Goal: Communication & Community: Answer question/provide support

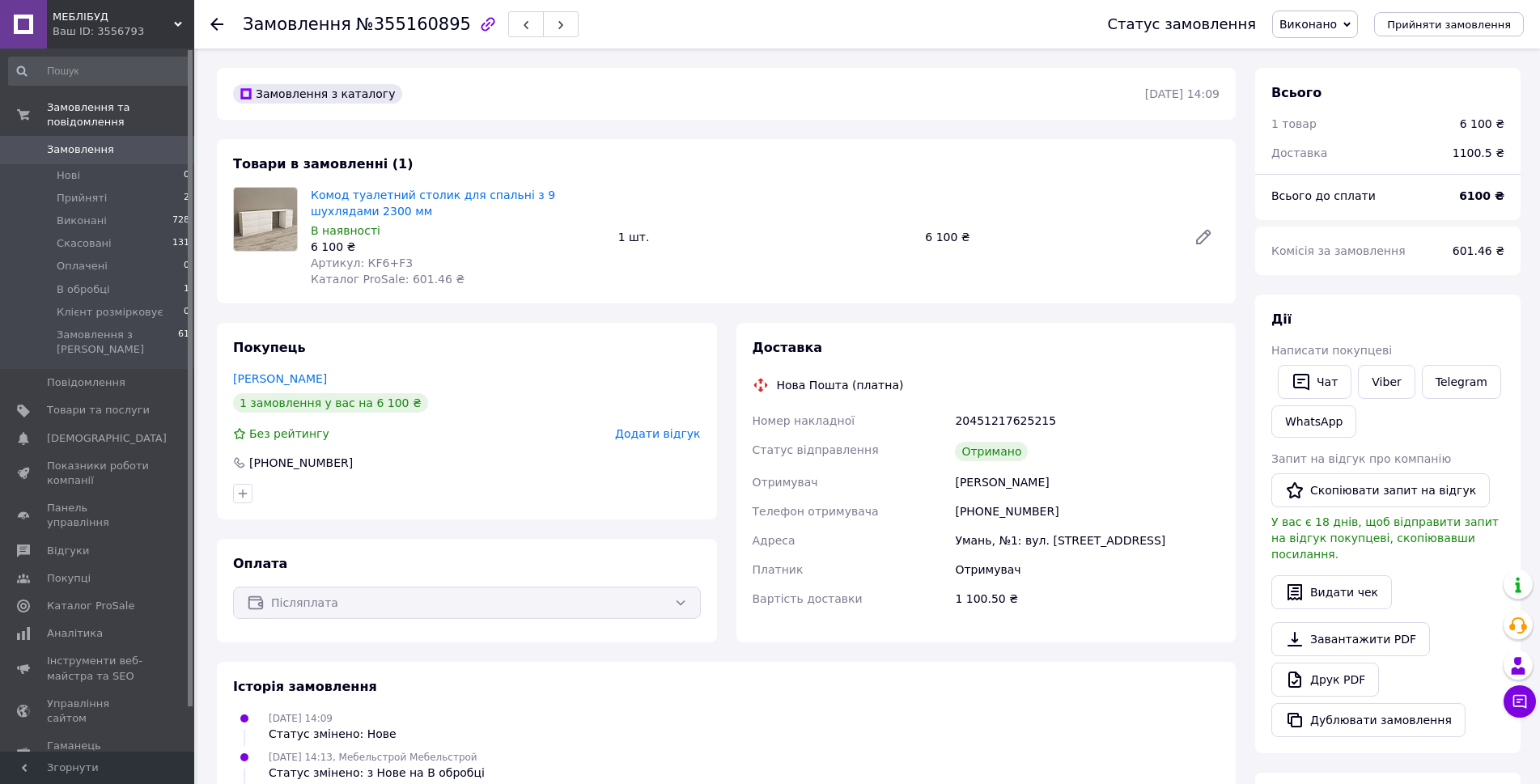
click at [1116, 332] on div "Доставка Нова Пошта (платна) Номер накладної 20451217625215 Статус відправлення…" at bounding box center [987, 482] width 500 height 320
click at [90, 142] on span "Замовлення" at bounding box center [81, 150] width 67 height 15
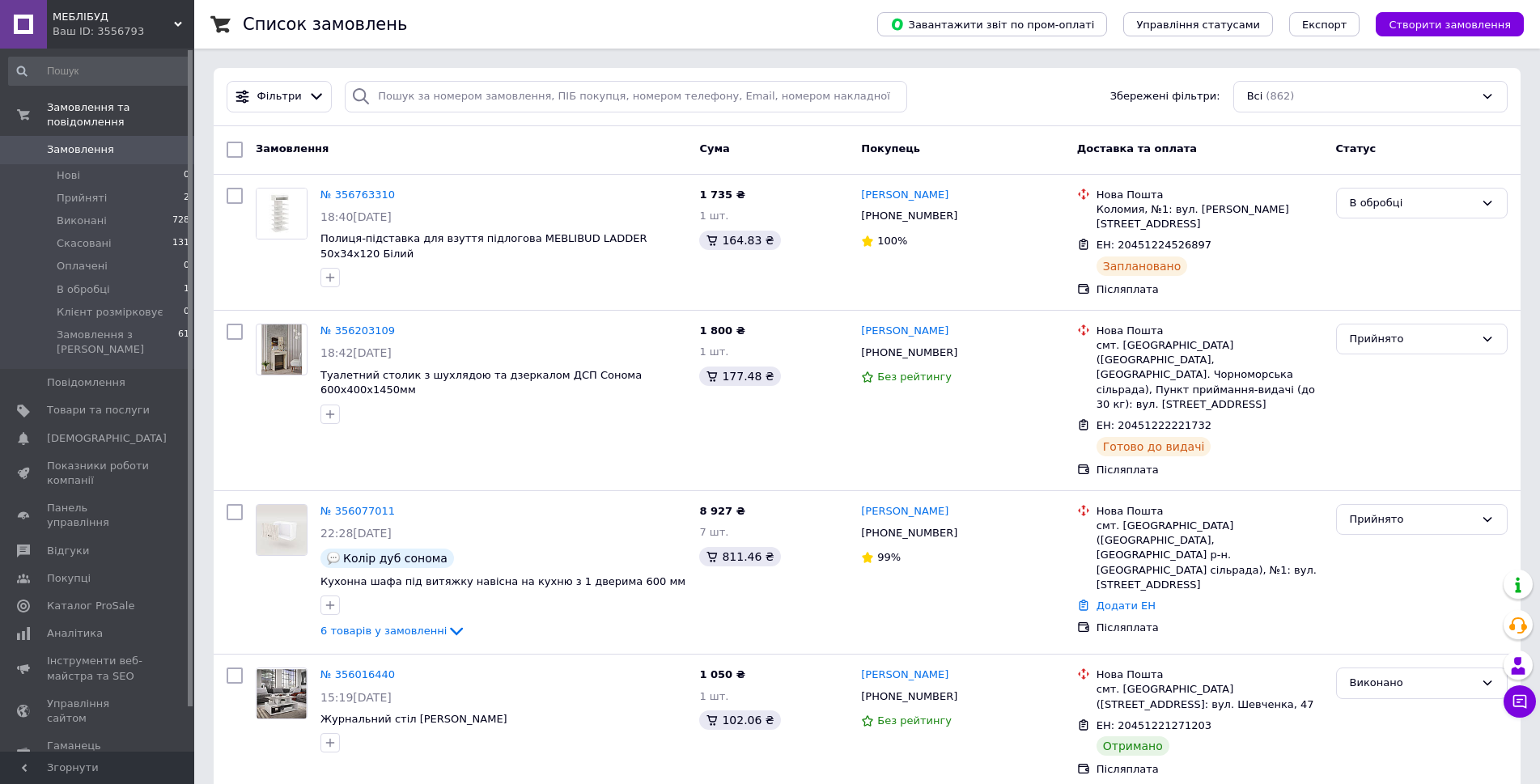
click at [65, 142] on span "Замовлення" at bounding box center [81, 150] width 67 height 15
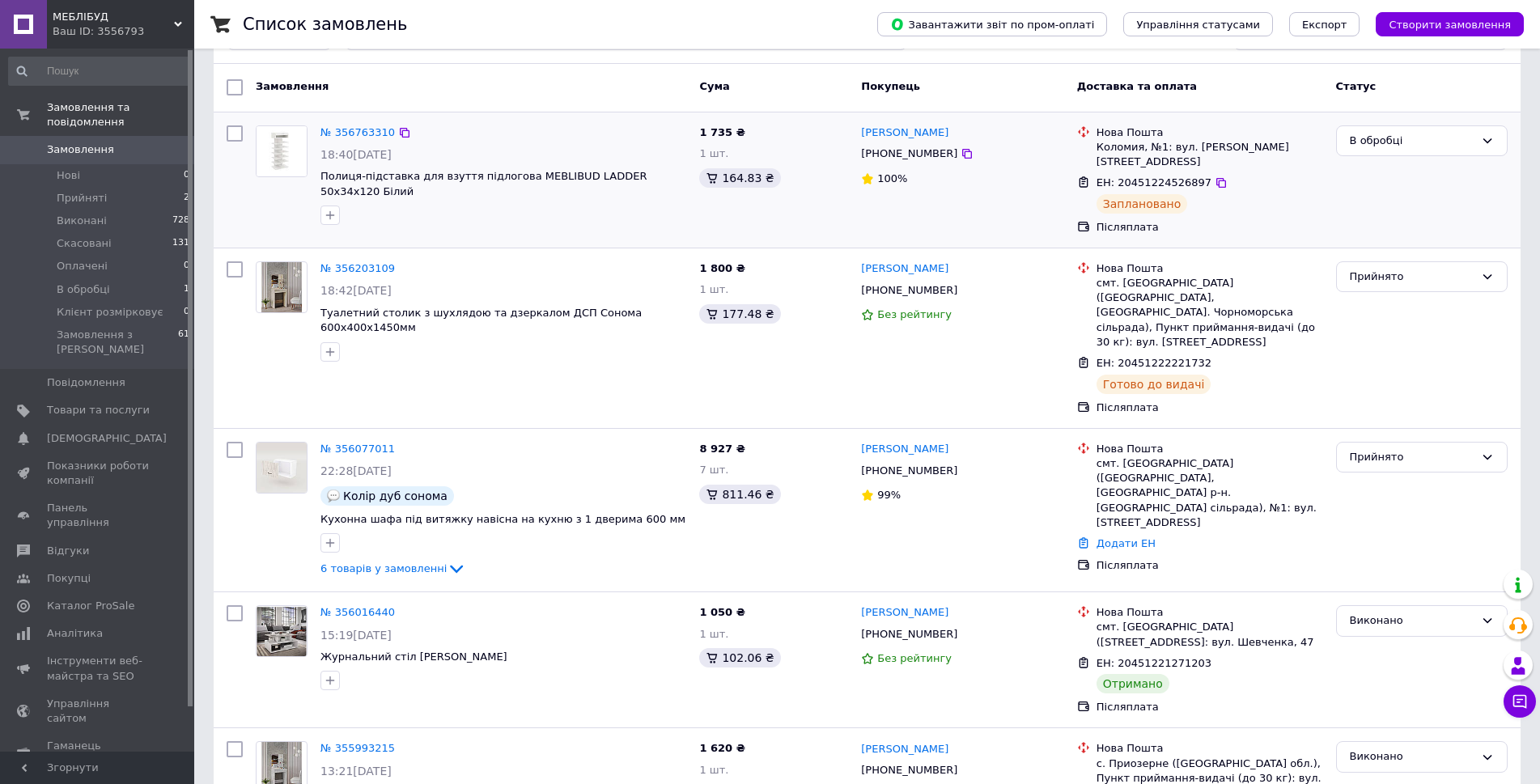
scroll to position [81, 0]
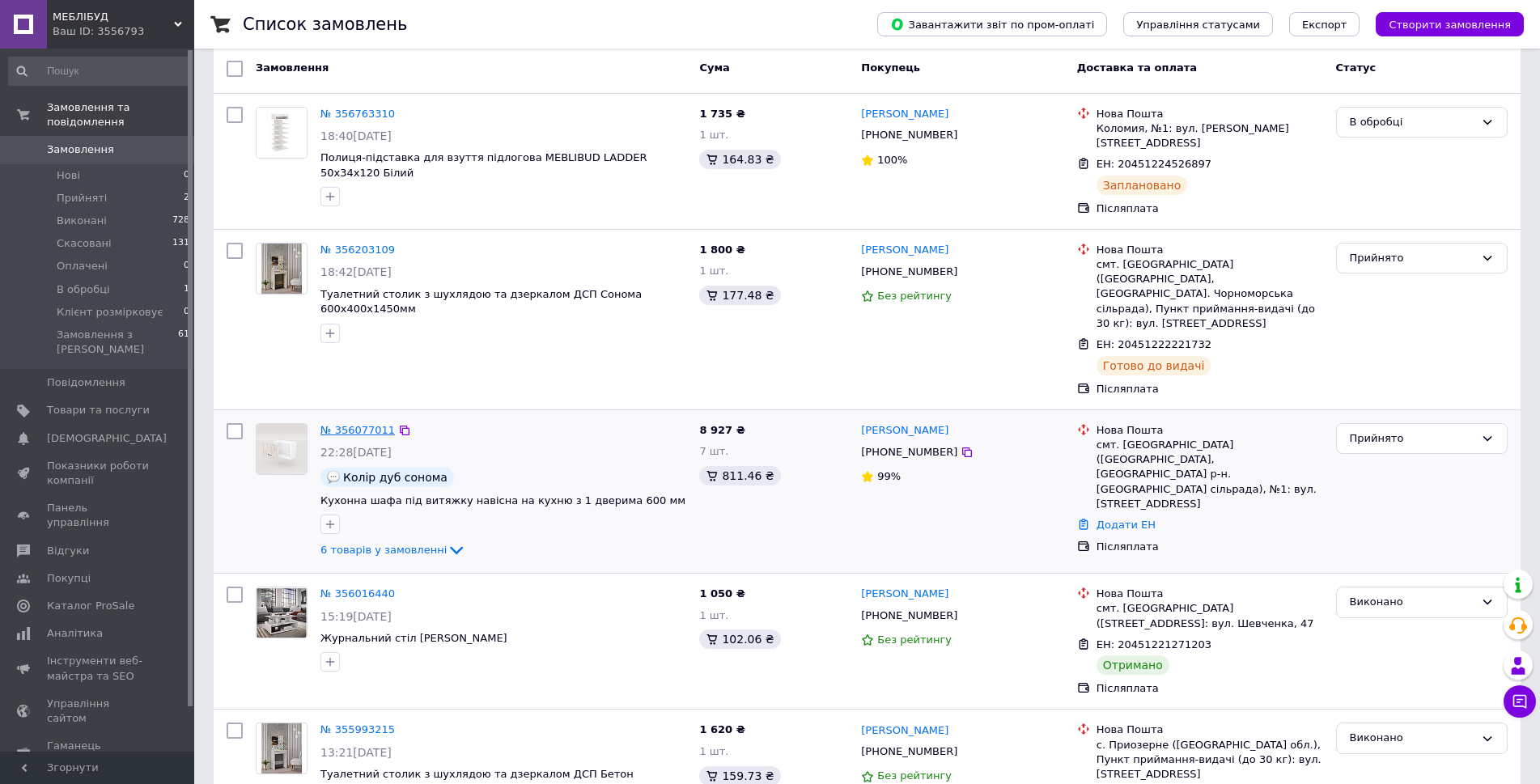
click at [363, 424] on link "№ 356077011" at bounding box center [358, 430] width 75 height 12
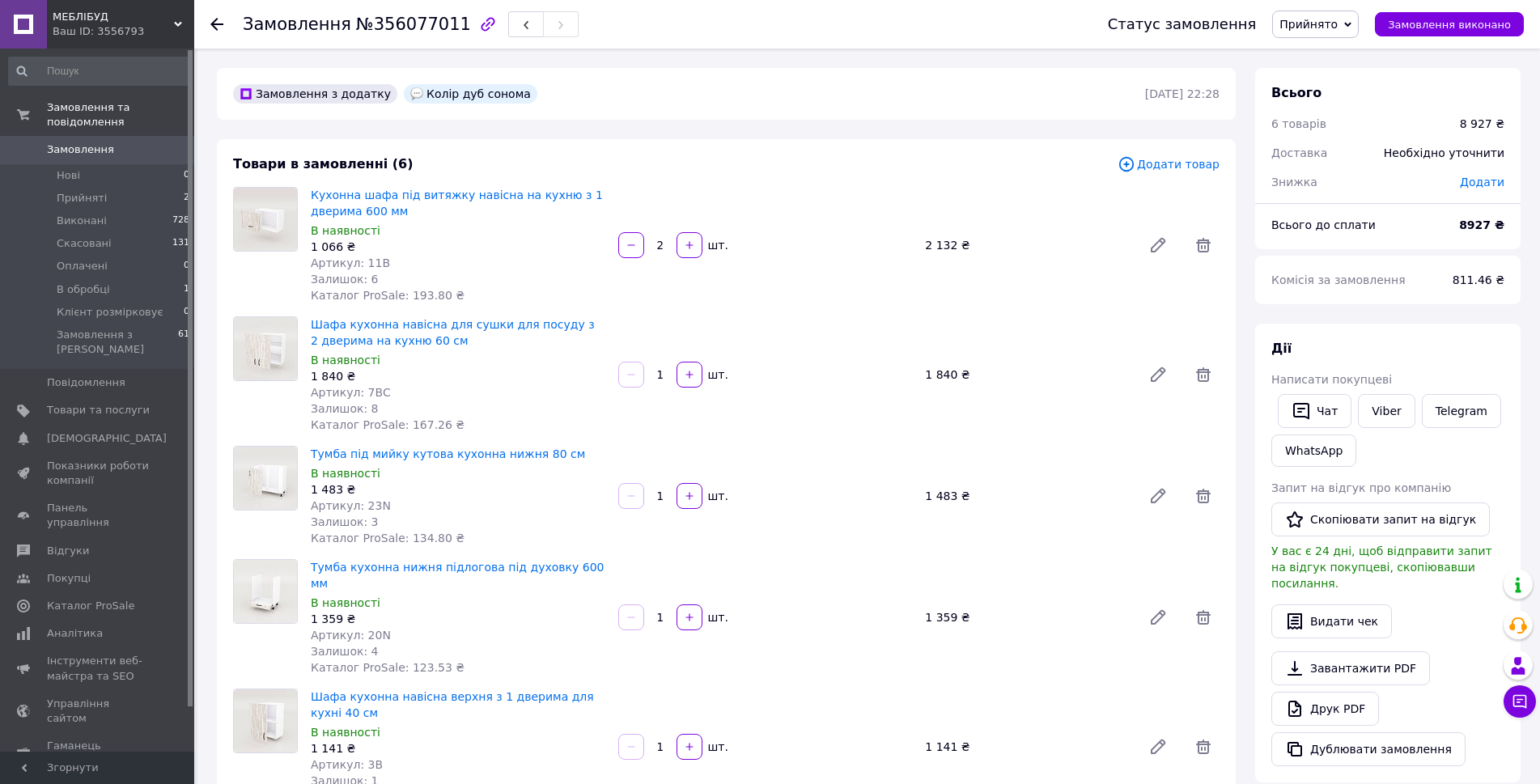
click at [1024, 19] on div "Замовлення №356077011" at bounding box center [659, 24] width 833 height 48
click at [76, 142] on span "Замовлення" at bounding box center [81, 150] width 67 height 15
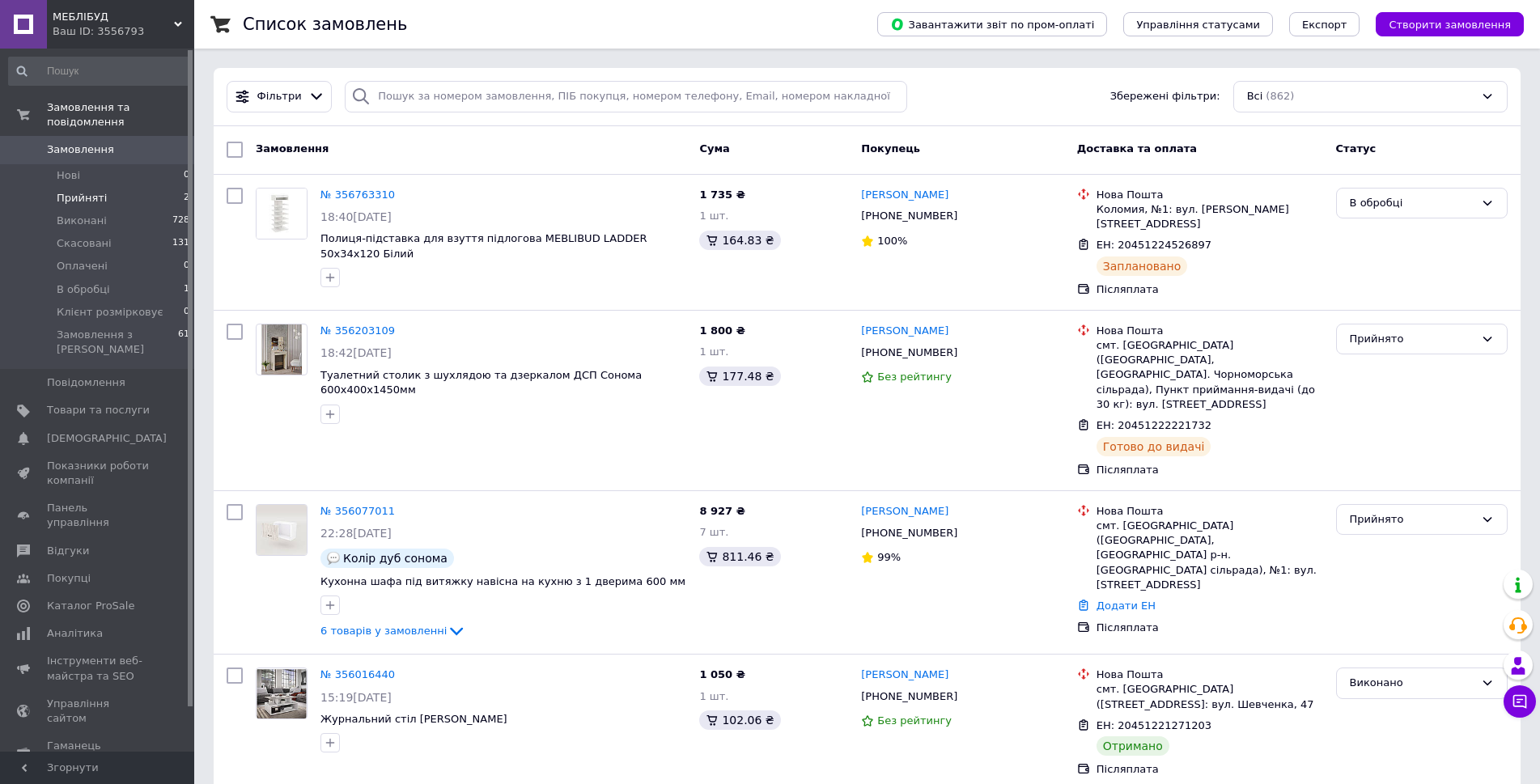
click at [86, 191] on span "Прийняті" at bounding box center [81, 198] width 50 height 15
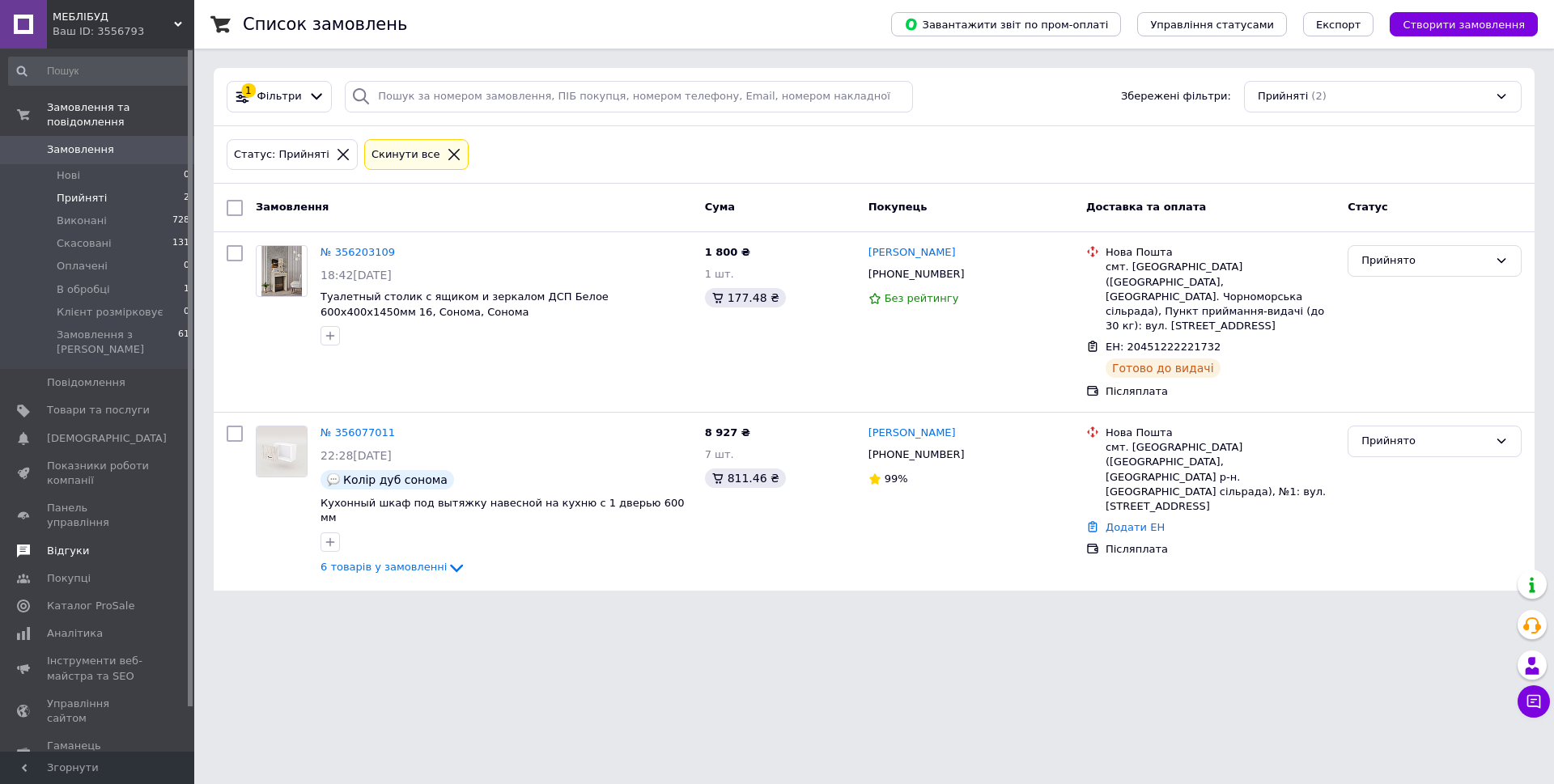
click at [66, 543] on span "Відгуки" at bounding box center [67, 551] width 42 height 15
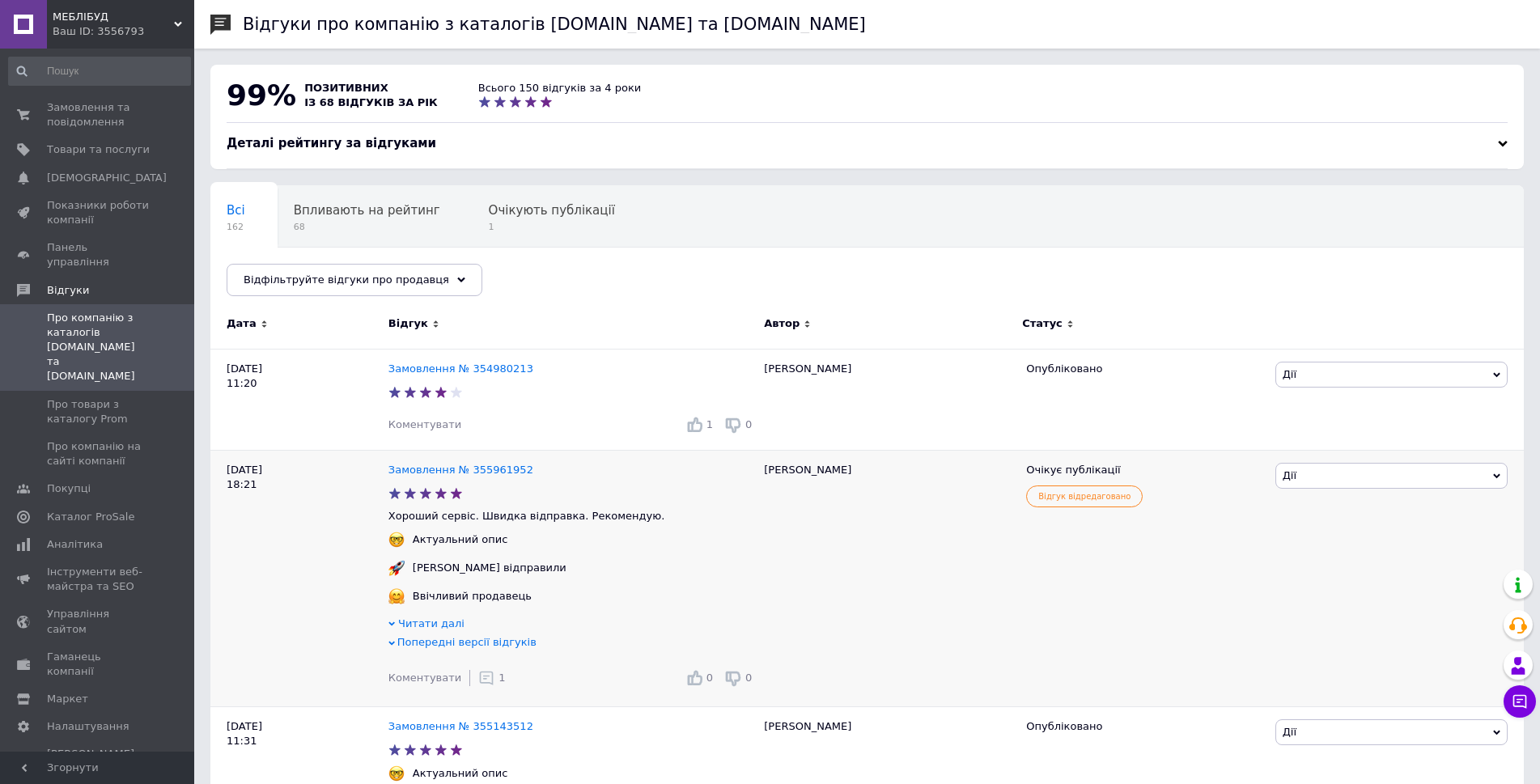
scroll to position [81, 0]
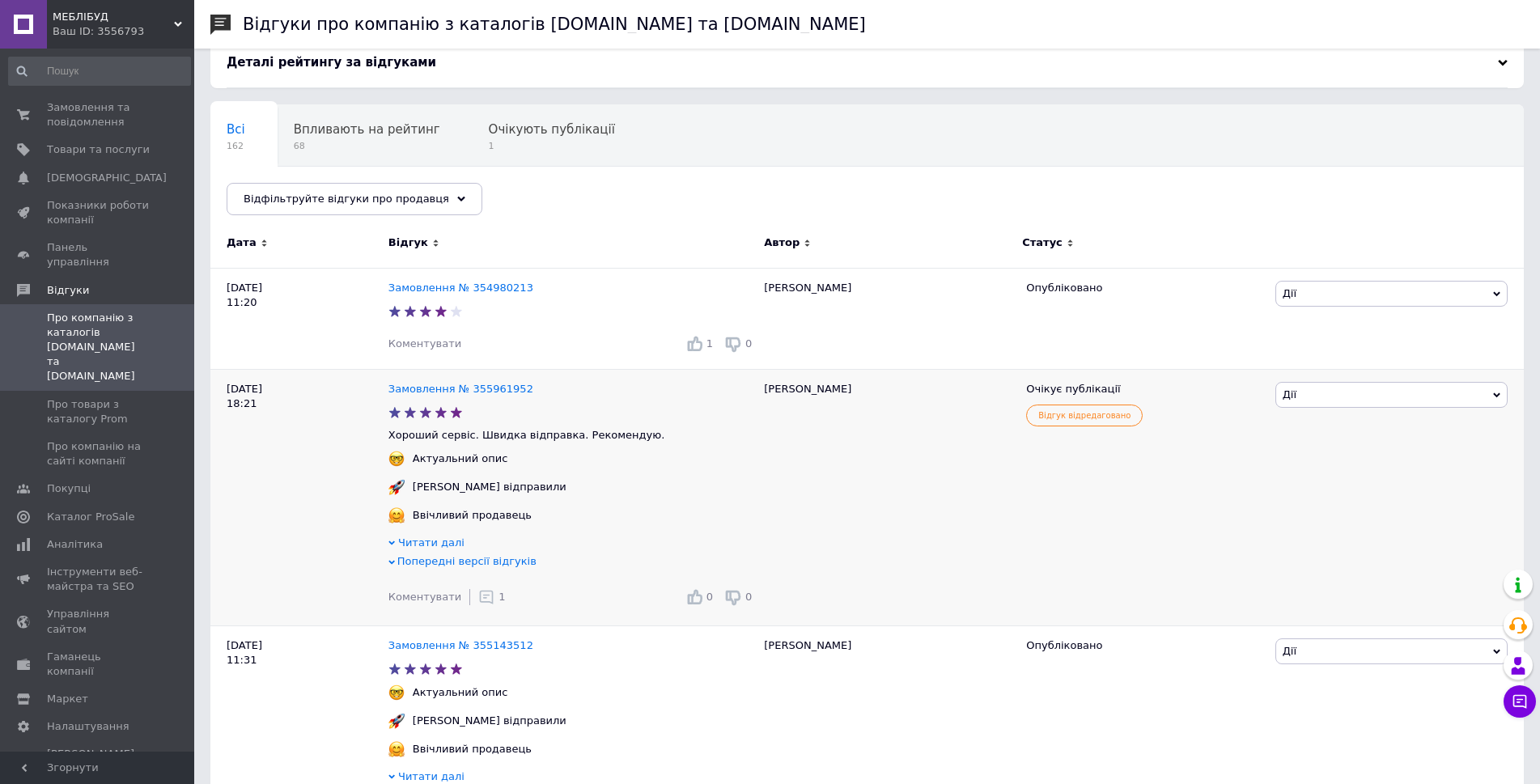
click at [419, 565] on span "Попередні версії відгуків" at bounding box center [466, 560] width 139 height 12
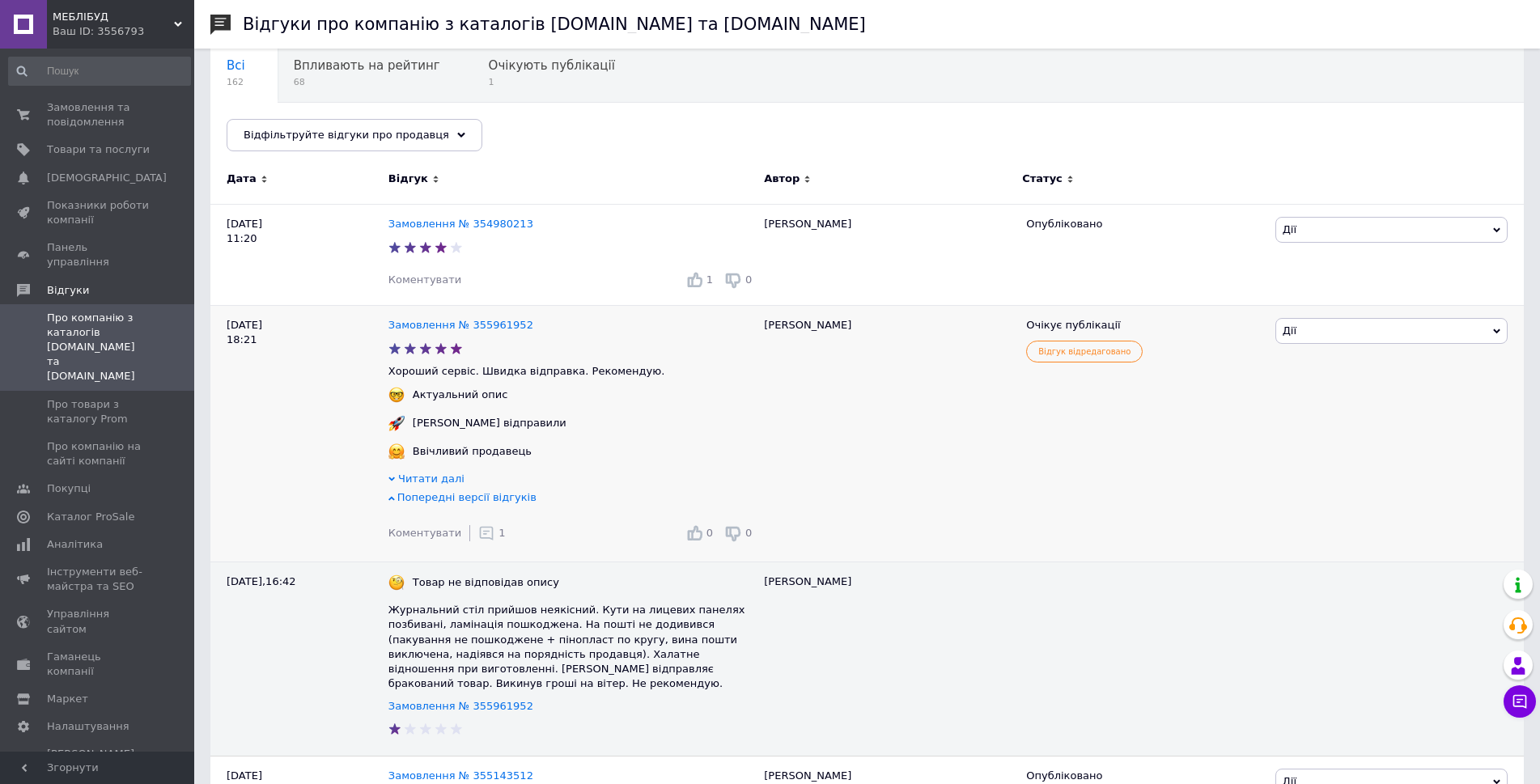
scroll to position [242, 0]
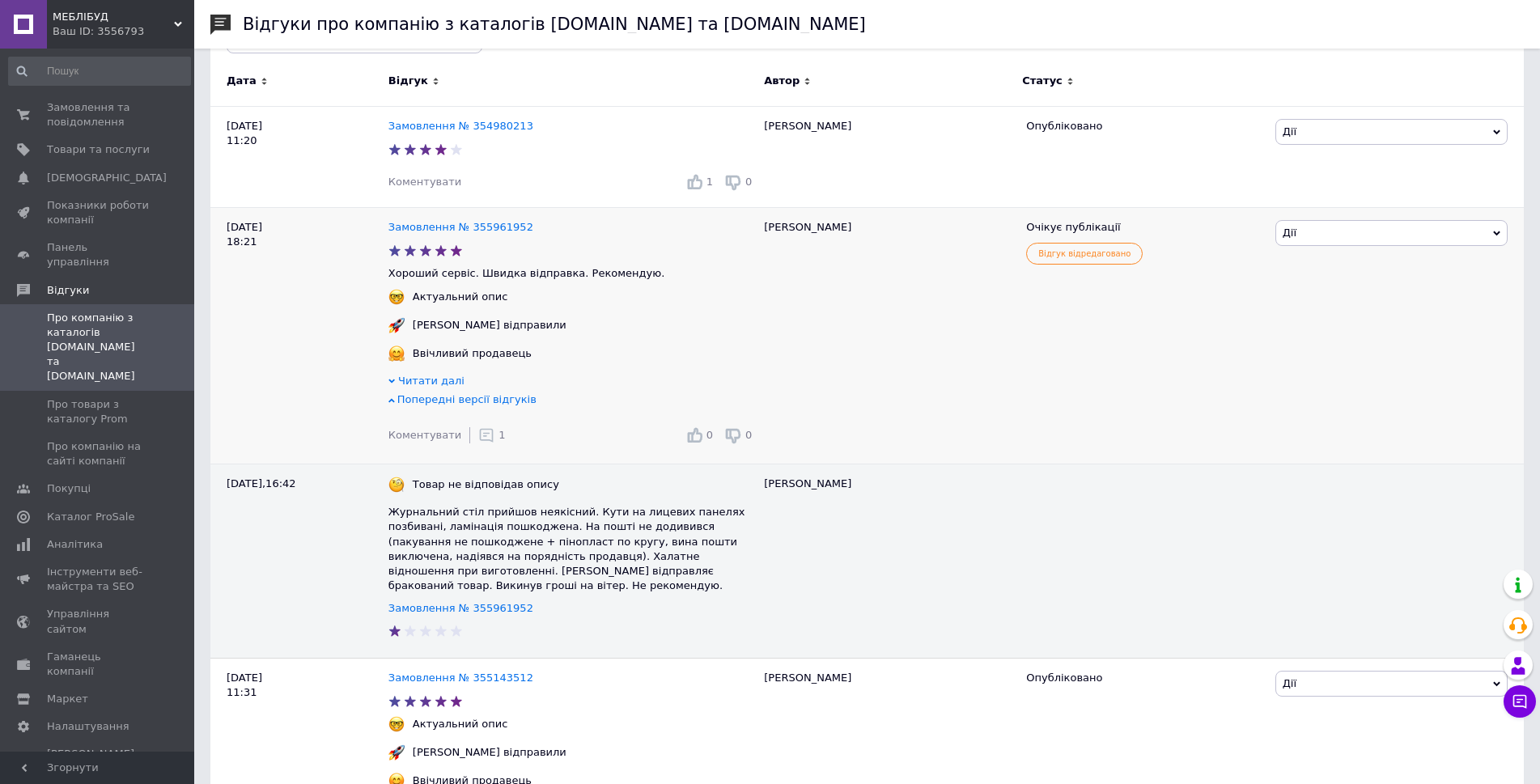
click at [424, 382] on span "Читати далі" at bounding box center [431, 380] width 67 height 12
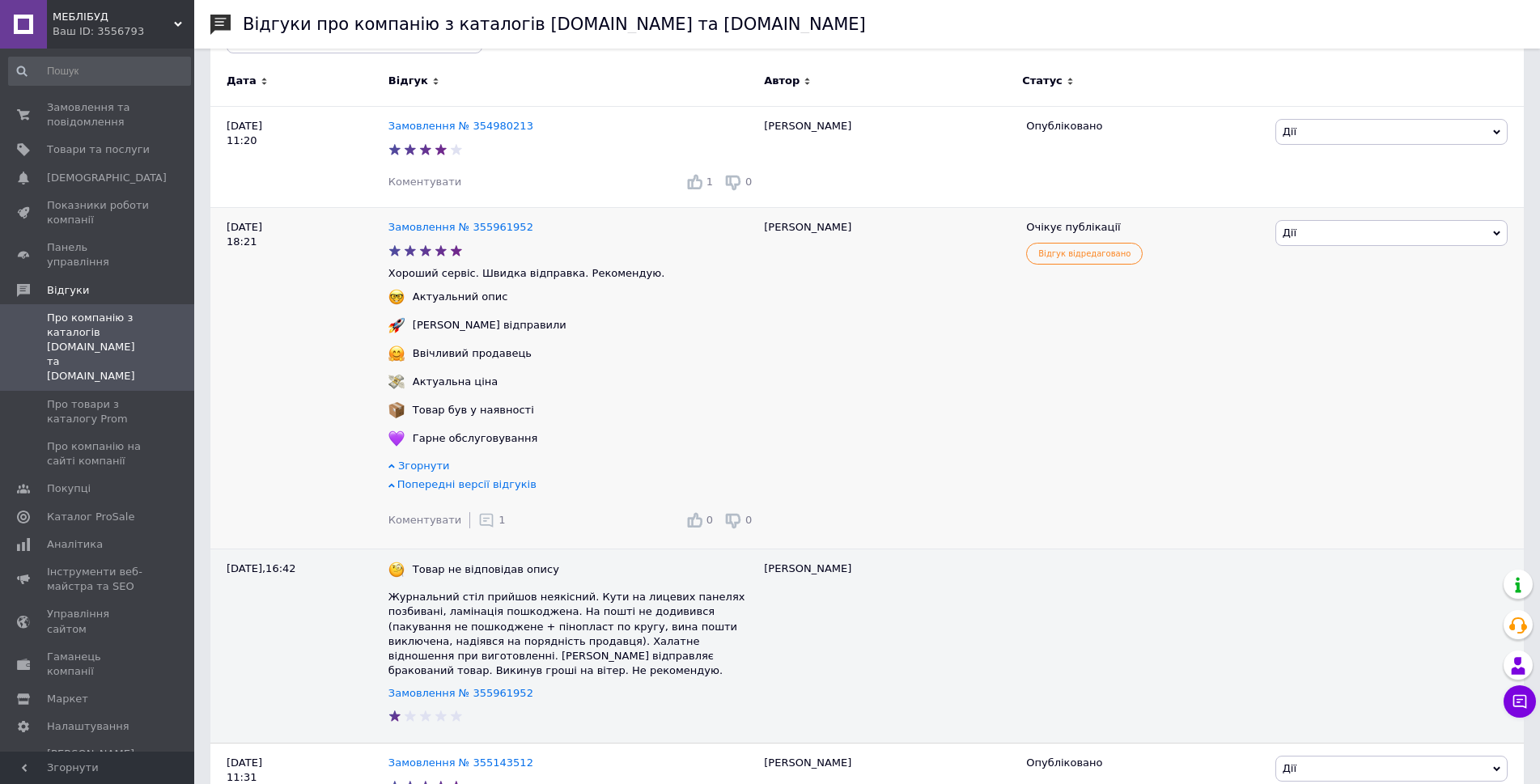
click at [483, 523] on icon at bounding box center [487, 520] width 16 height 16
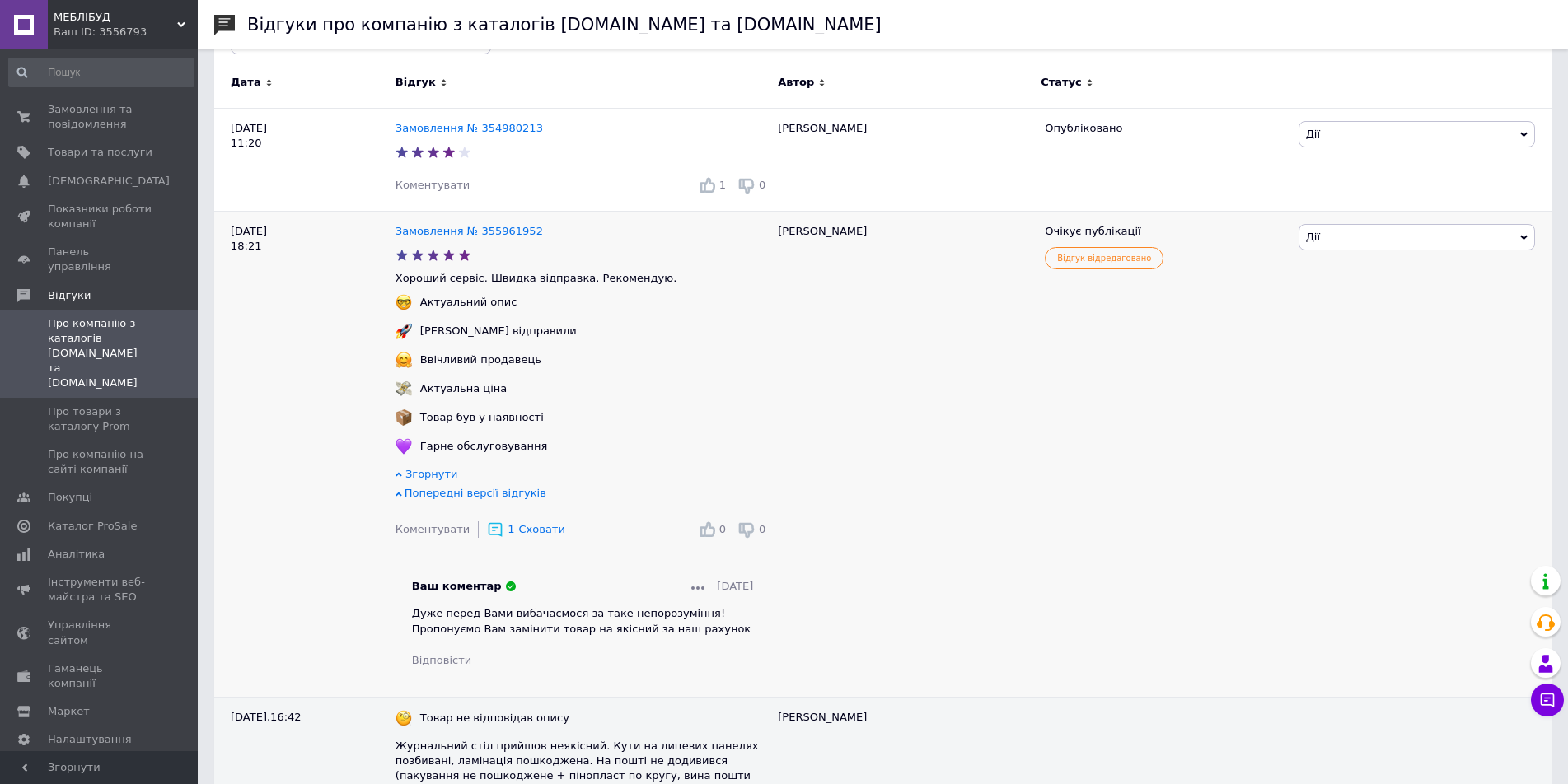
click at [691, 591] on div at bounding box center [698, 587] width 13 height 15
click at [722, 645] on span "Видалити" at bounding box center [732, 642] width 55 height 13
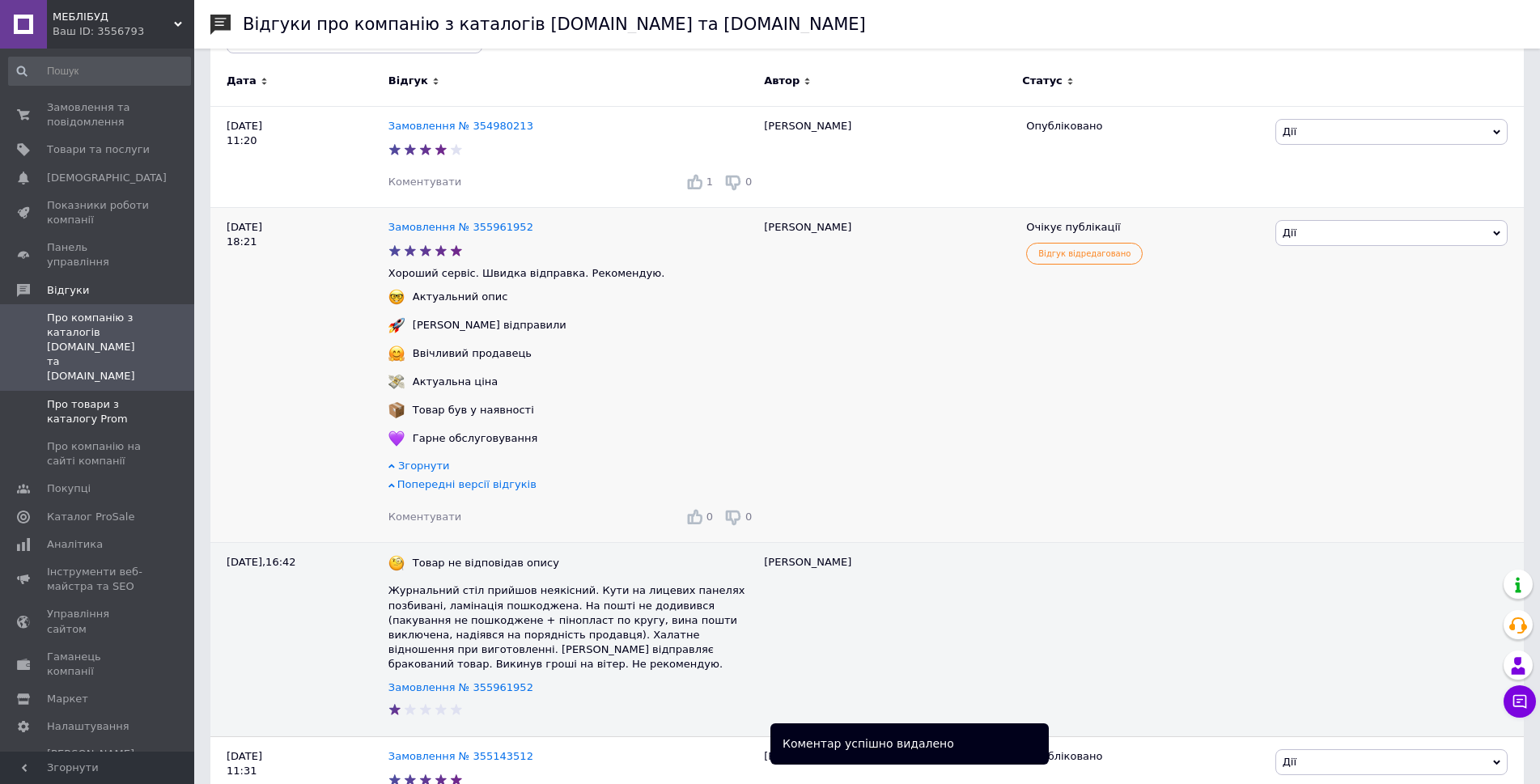
click at [89, 397] on span "Про товари з каталогу Prom" at bounding box center [98, 411] width 103 height 29
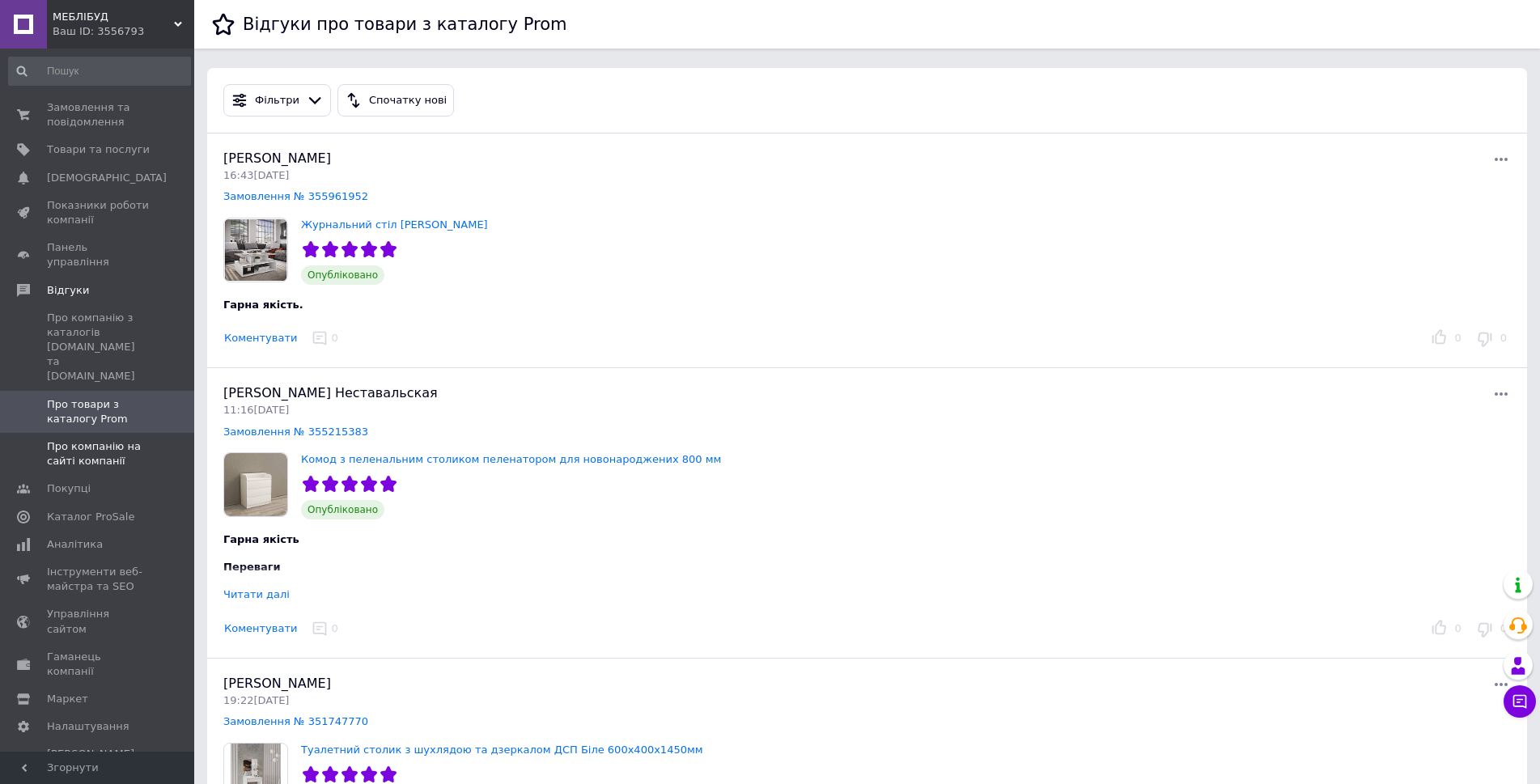
click at [90, 440] on span "Про компанію на сайті компанії" at bounding box center [98, 454] width 103 height 29
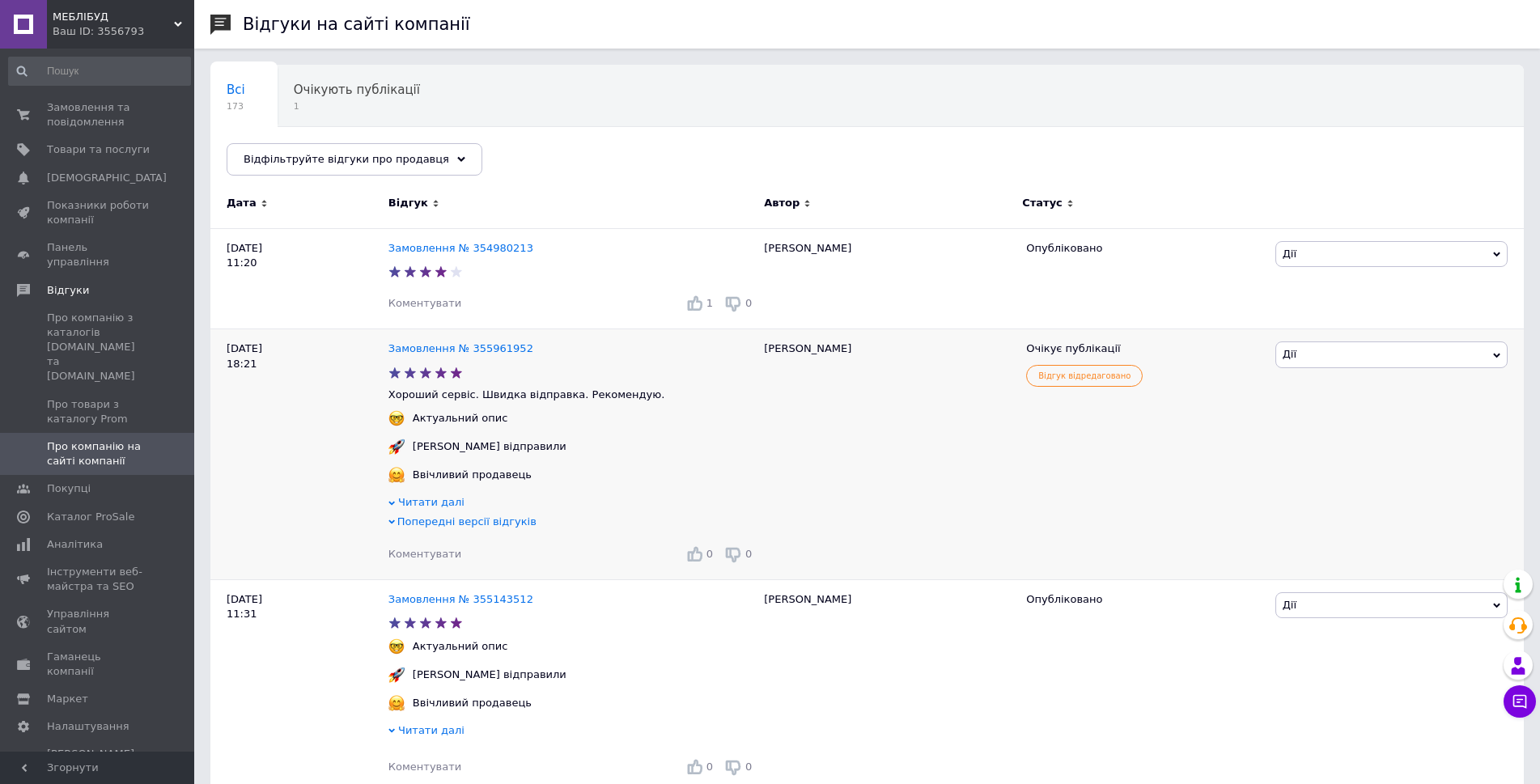
click at [1089, 381] on span "Відгук відредаговано" at bounding box center [1084, 376] width 117 height 22
click at [1320, 353] on span "Дії" at bounding box center [1391, 353] width 233 height 25
click at [1010, 465] on div "[PERSON_NAME]" at bounding box center [886, 454] width 262 height 251
click at [122, 316] on span "Про компанію з каталогів [DOMAIN_NAME] та [DOMAIN_NAME]" at bounding box center [98, 348] width 103 height 74
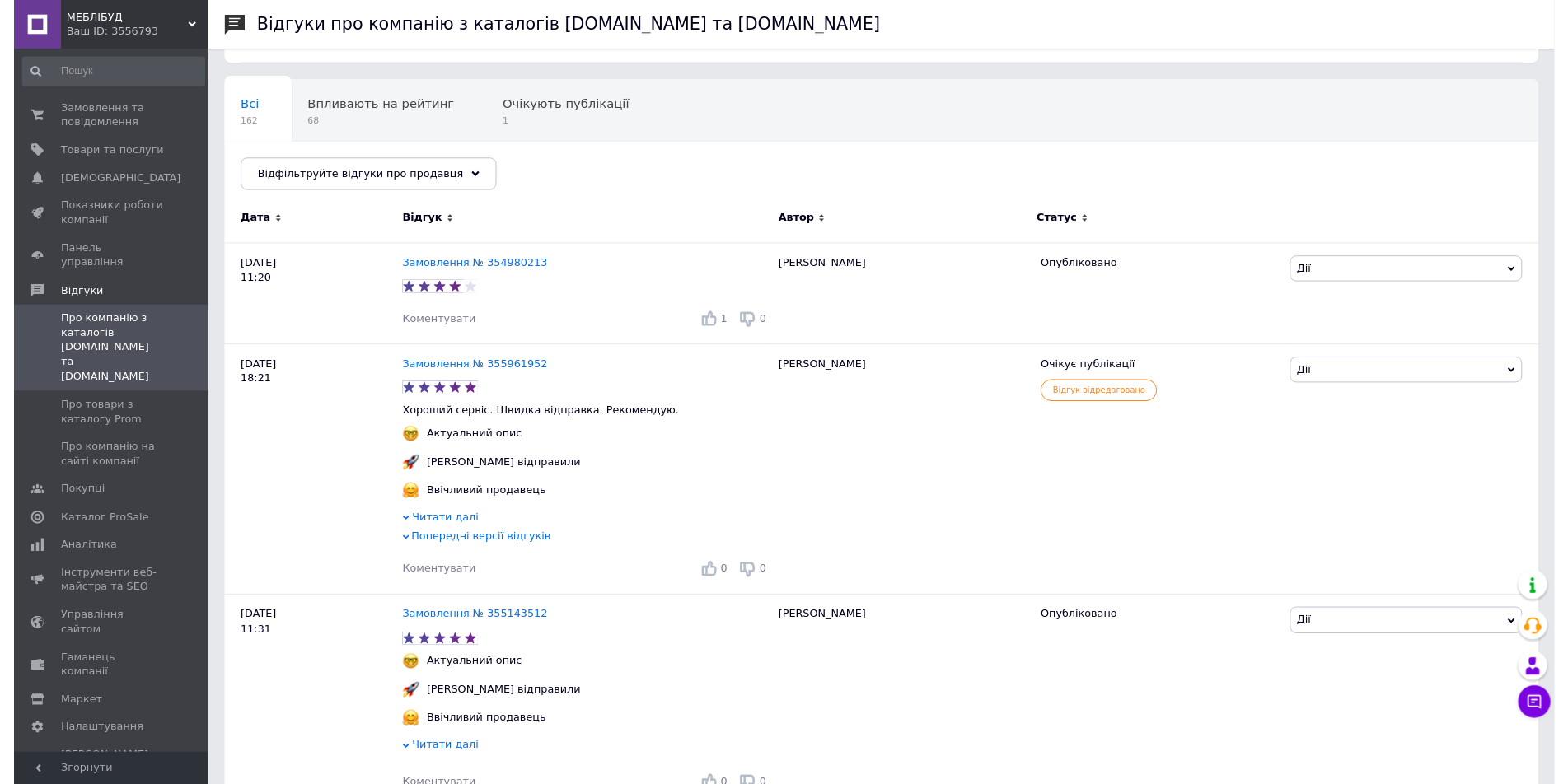
scroll to position [82, 0]
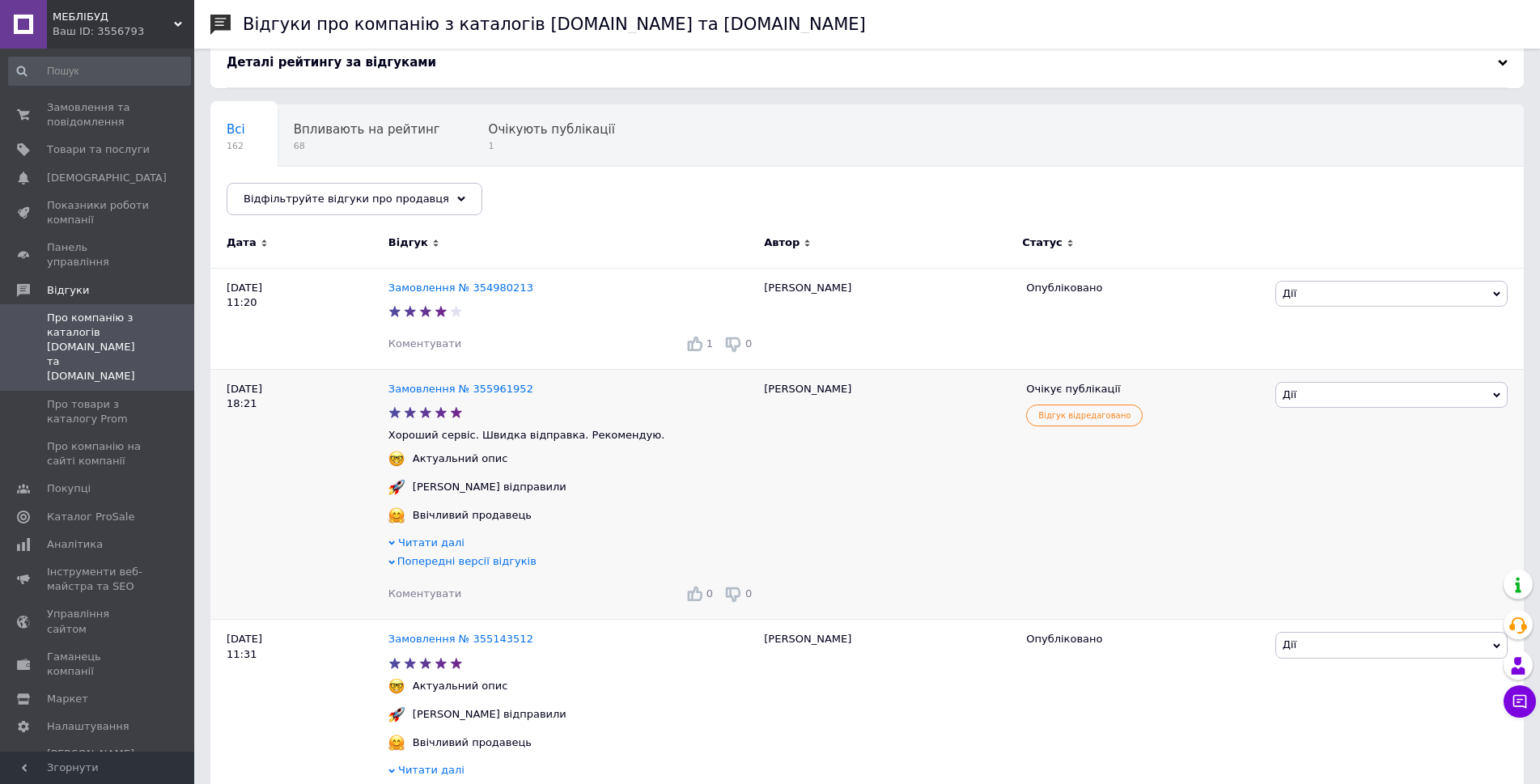
click at [419, 593] on span "Коментувати" at bounding box center [424, 593] width 73 height 12
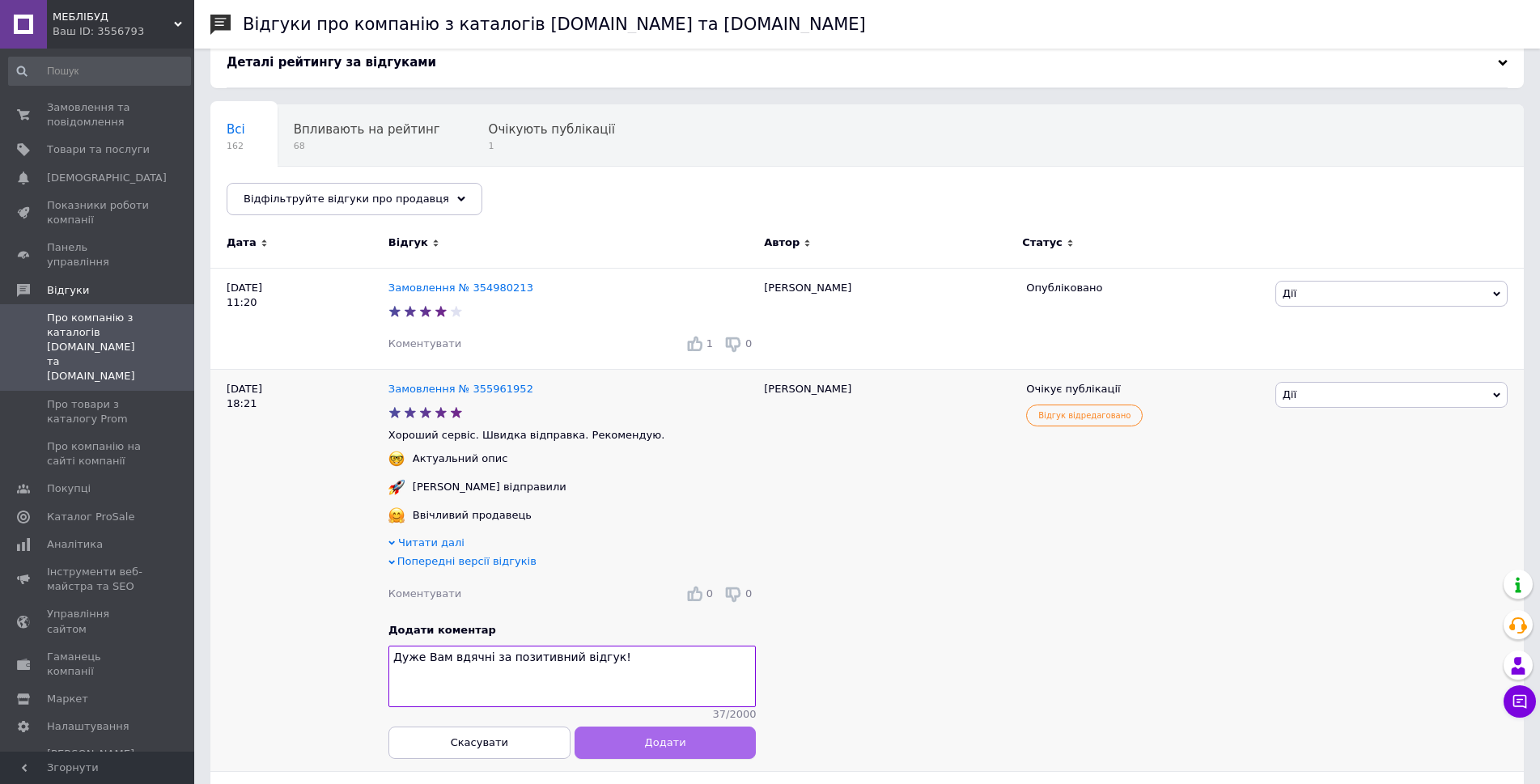
type textarea "Дуже Вам вдячні за позитивний відгук!"
click at [680, 741] on button "Додати" at bounding box center [665, 742] width 182 height 32
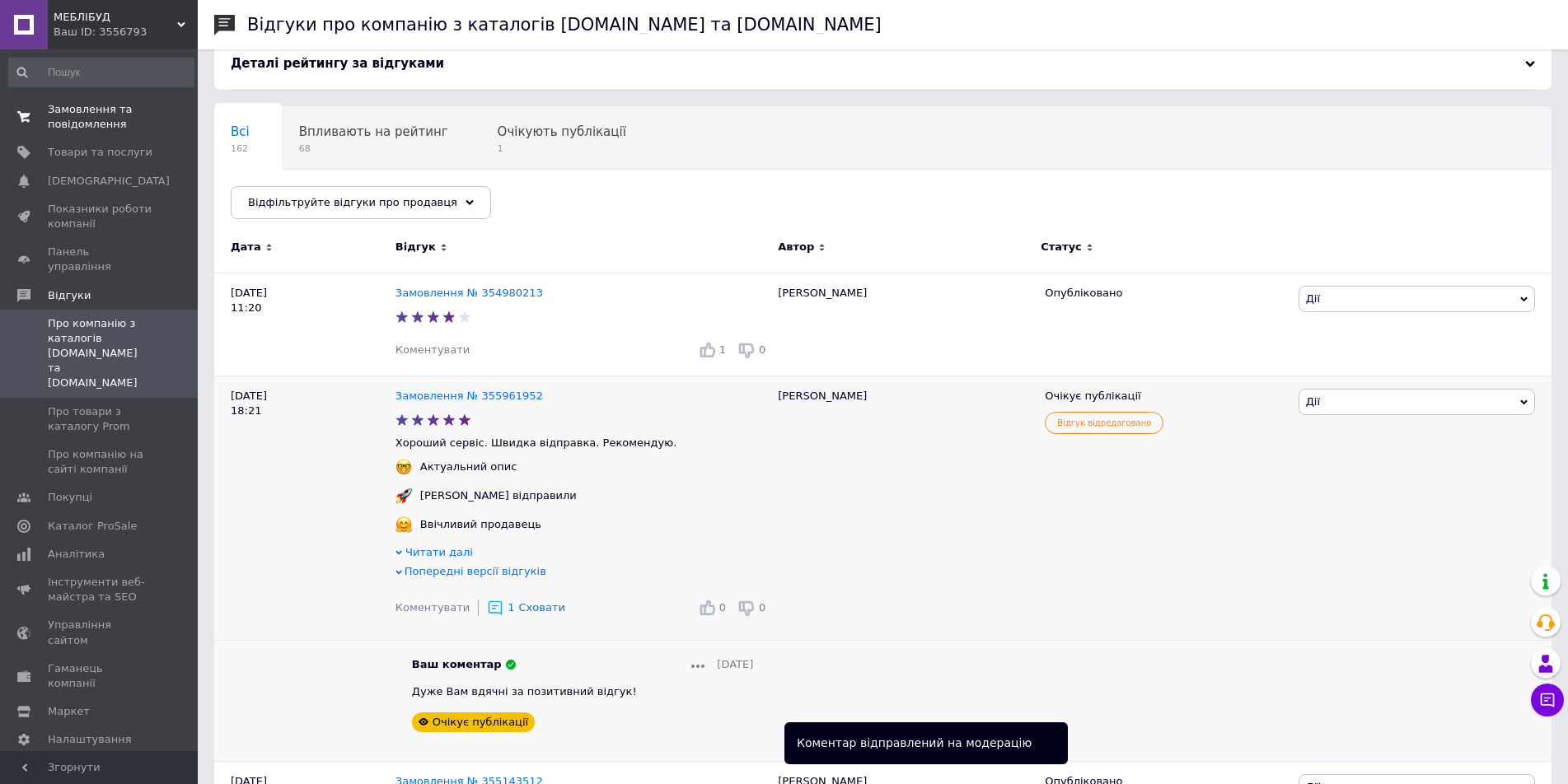
click at [91, 113] on span "Замовлення та повідомлення" at bounding box center [100, 116] width 105 height 29
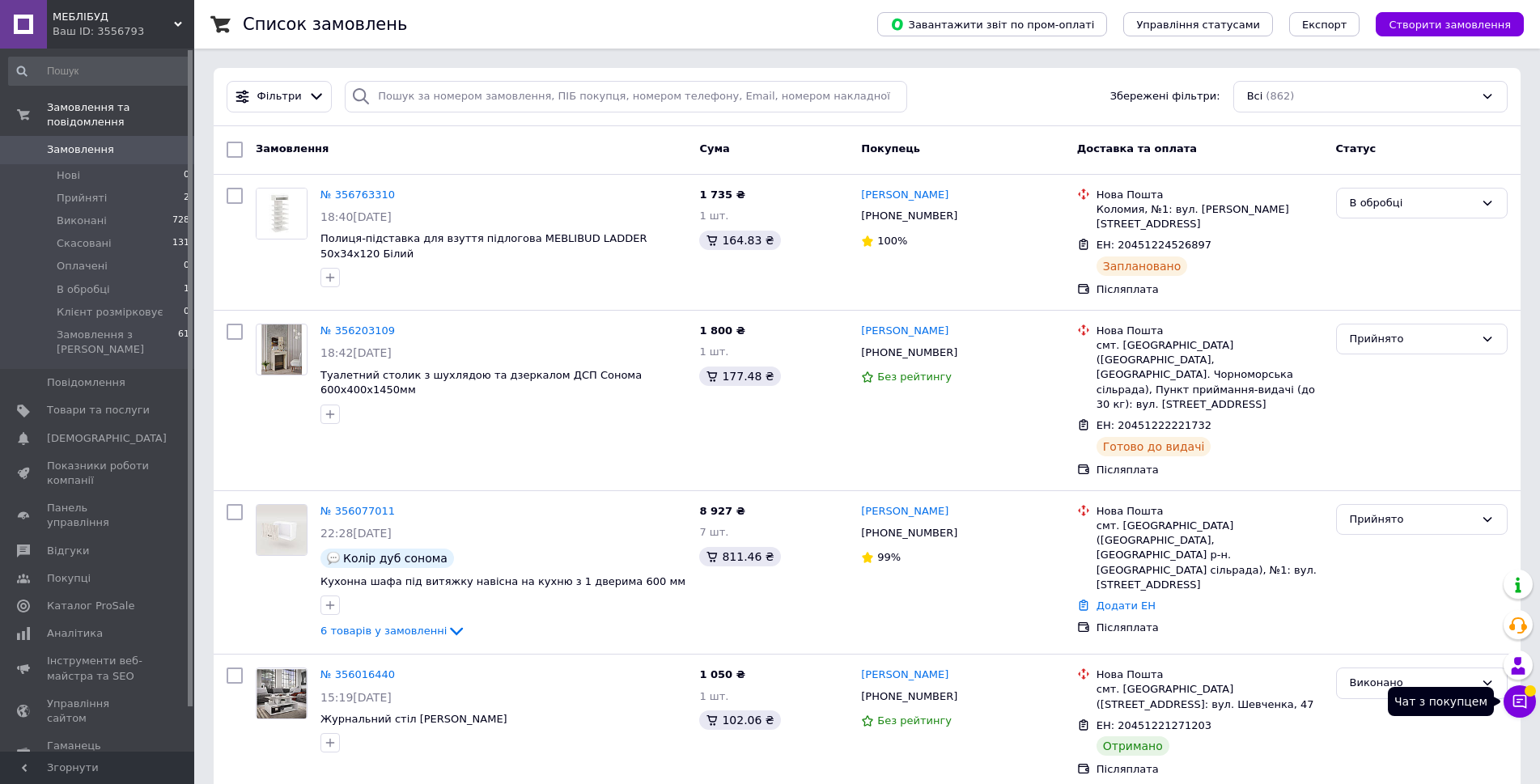
click at [1519, 703] on icon at bounding box center [1520, 702] width 16 height 16
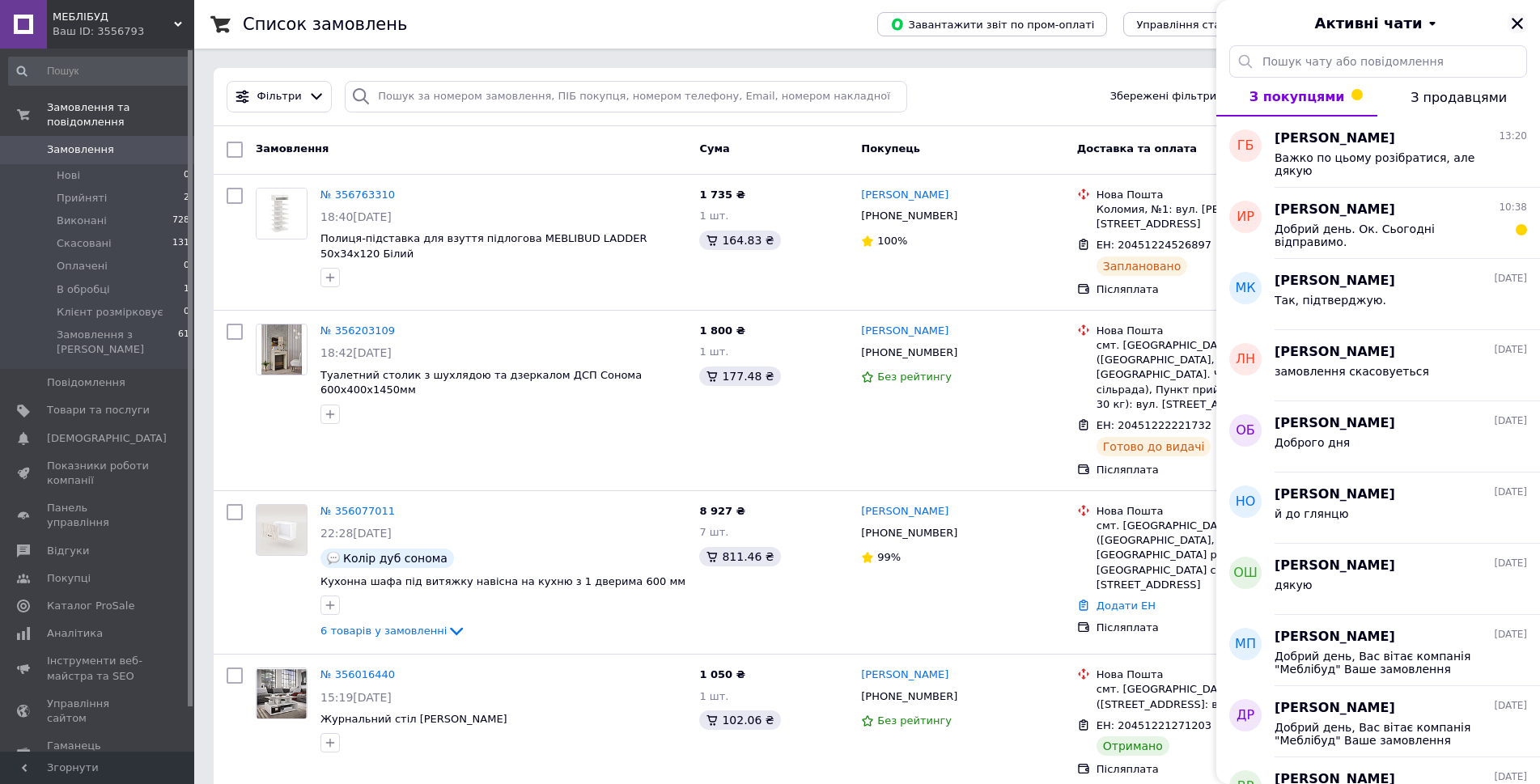
click at [1522, 24] on icon "Закрити" at bounding box center [1518, 24] width 15 height 15
